Goal: Find specific page/section: Find specific page/section

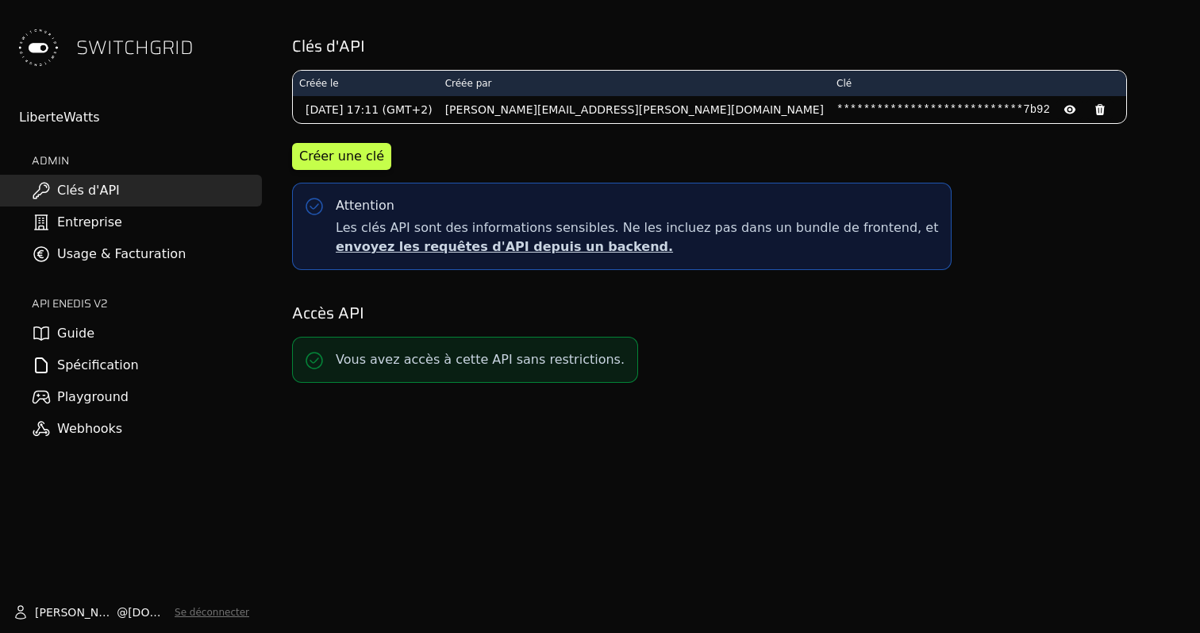
click at [90, 252] on link "Usage & Facturation" at bounding box center [131, 254] width 262 height 32
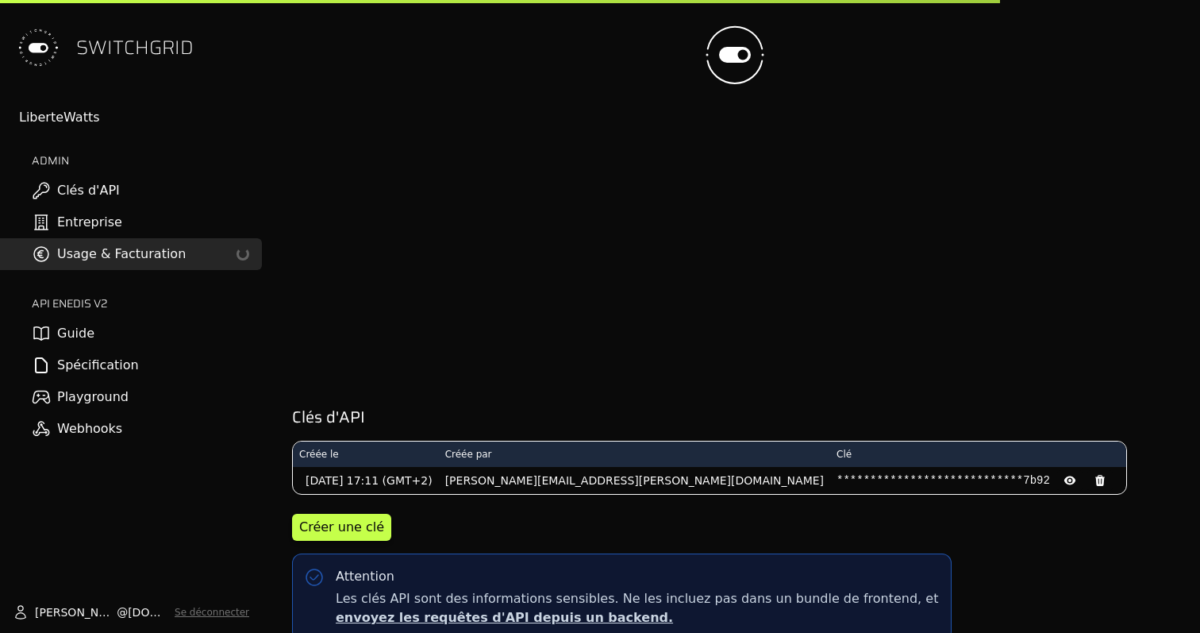
scroll to position [392, 0]
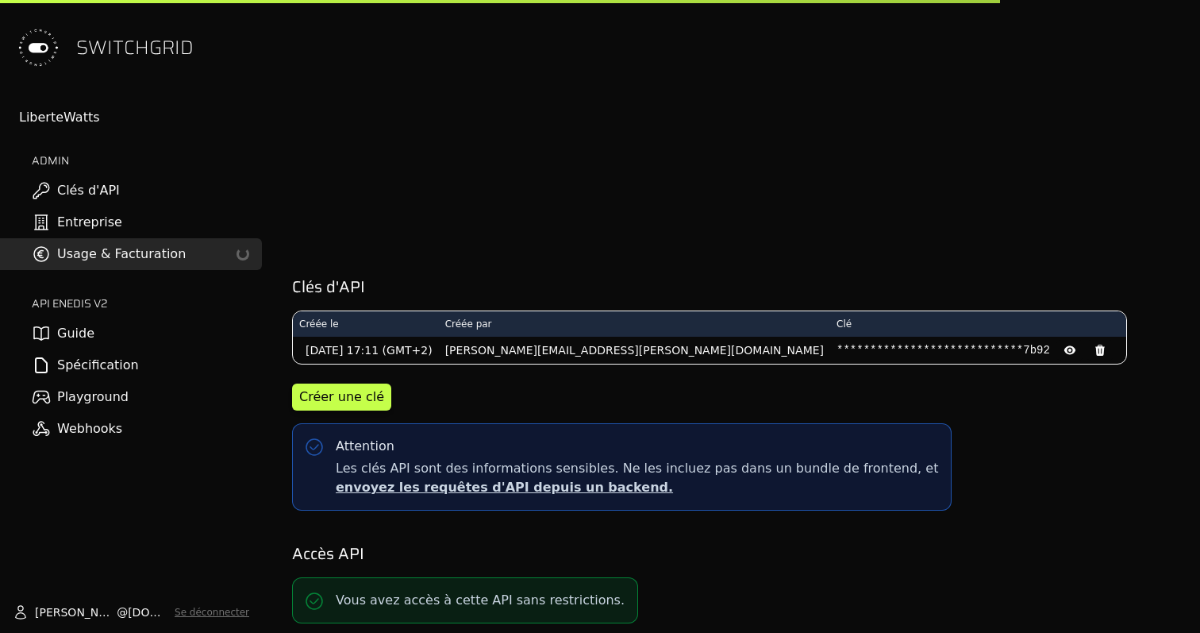
click at [201, 256] on link "Usage & Facturation Loading..." at bounding box center [131, 254] width 262 height 32
click at [190, 260] on link "Usage & Facturation Loading..." at bounding box center [131, 254] width 262 height 32
click at [167, 253] on link "Usage & Facturation Loading..." at bounding box center [131, 254] width 262 height 32
click at [101, 252] on link "Usage & Facturation Loading..." at bounding box center [131, 254] width 262 height 32
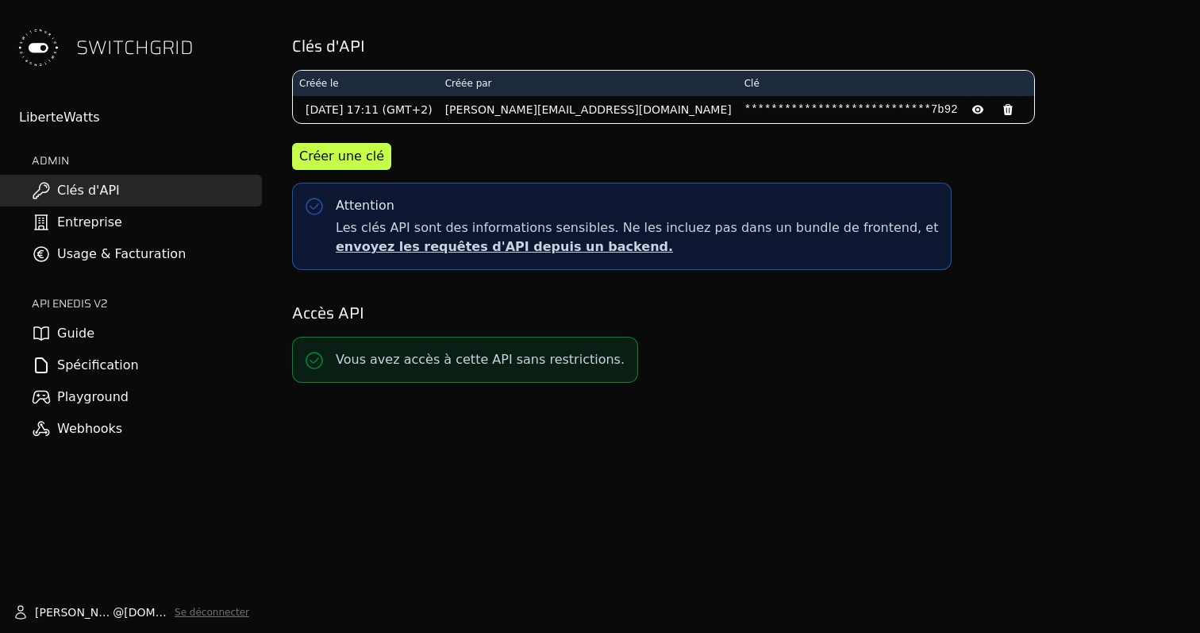
click at [93, 260] on link "Usage & Facturation" at bounding box center [131, 254] width 262 height 32
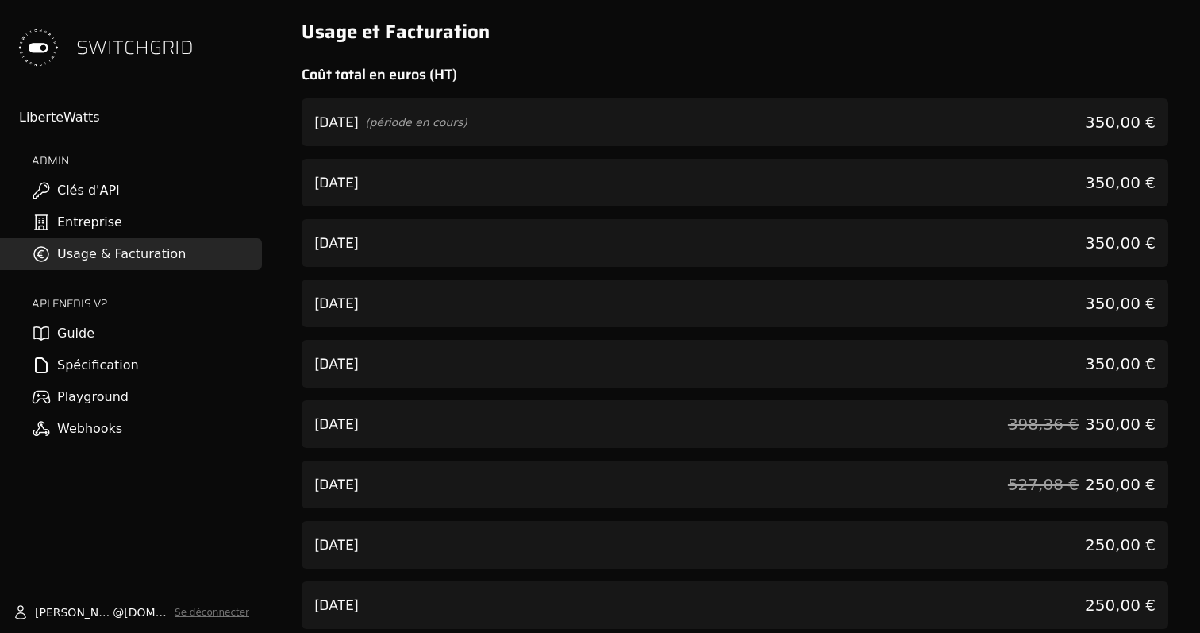
click at [535, 176] on div "Juillet 2025 350,00 €" at bounding box center [735, 183] width 867 height 48
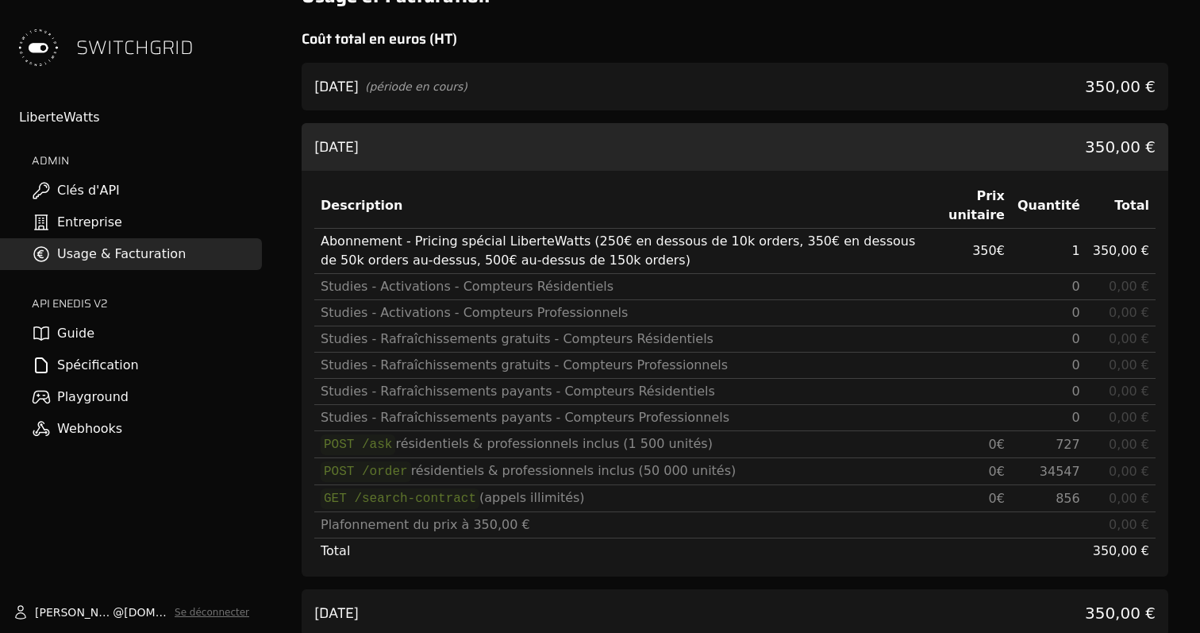
scroll to position [66, 0]
